Goal: Complete application form

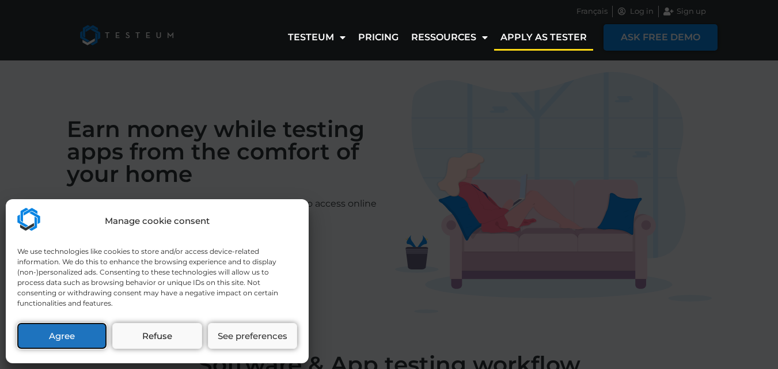
click at [83, 334] on button "Agree" at bounding box center [61, 336] width 89 height 26
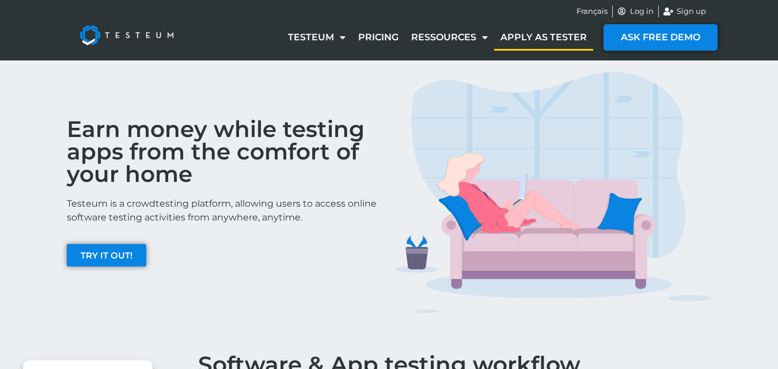
scroll to position [13177, 0]
click at [529, 43] on link "Apply as tester" at bounding box center [543, 37] width 99 height 26
click at [562, 41] on link "Apply as tester" at bounding box center [543, 37] width 99 height 26
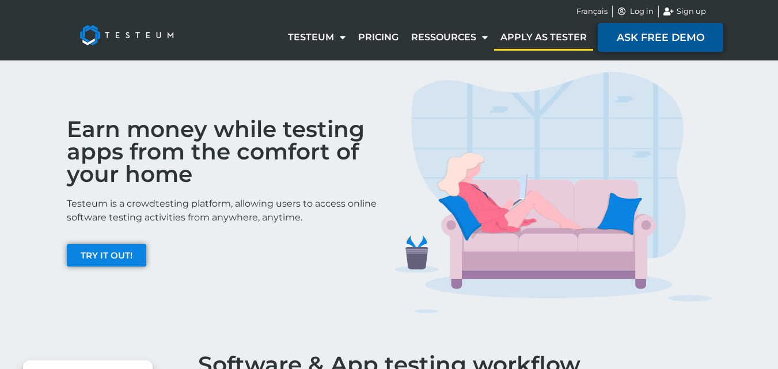
click at [618, 36] on span "ASK FREE DEMO" at bounding box center [661, 37] width 88 height 10
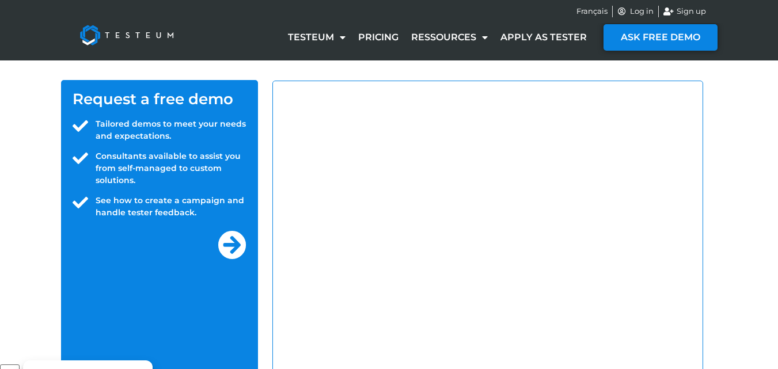
scroll to position [13074, 0]
select select "RW"
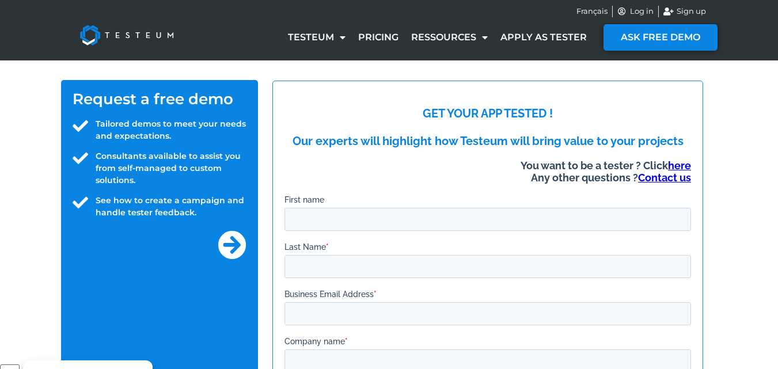
scroll to position [13177, 0]
click at [672, 162] on link "here" at bounding box center [679, 165] width 23 height 12
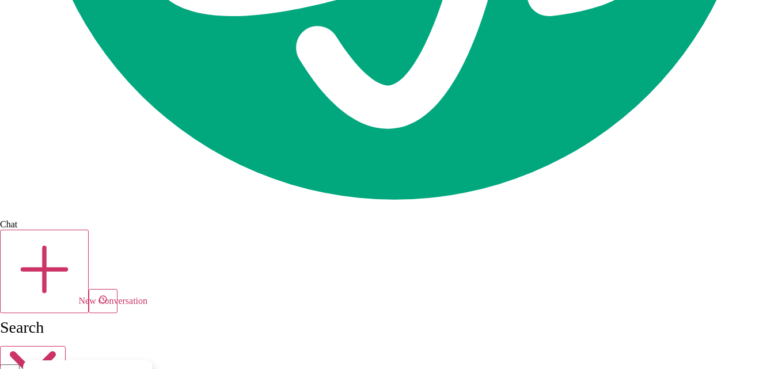
scroll to position [2723, 0]
